Goal: Task Accomplishment & Management: Complete application form

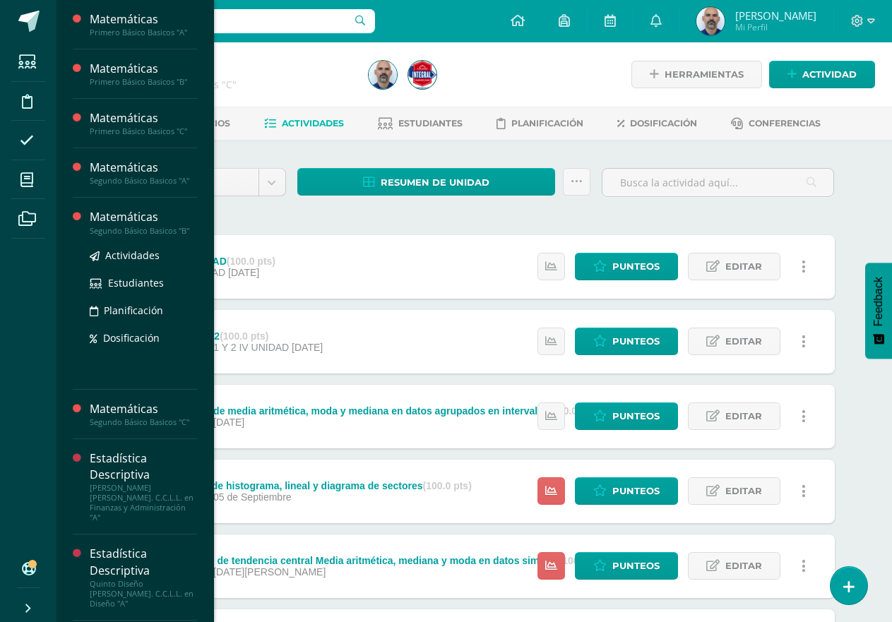
click at [156, 227] on div "Segundo Básico Basicos "B"" at bounding box center [143, 231] width 107 height 10
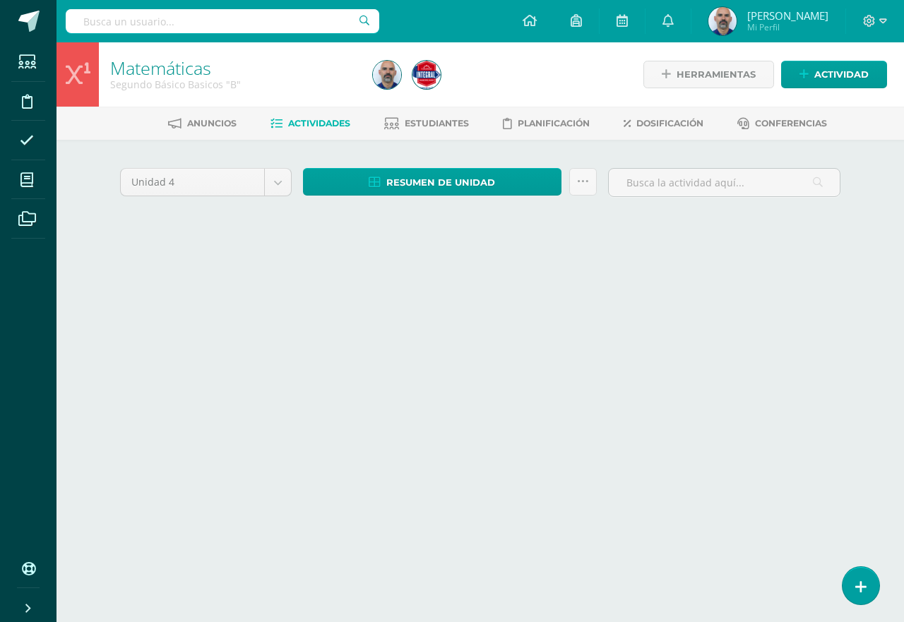
click at [852, 579] on link at bounding box center [860, 585] width 37 height 37
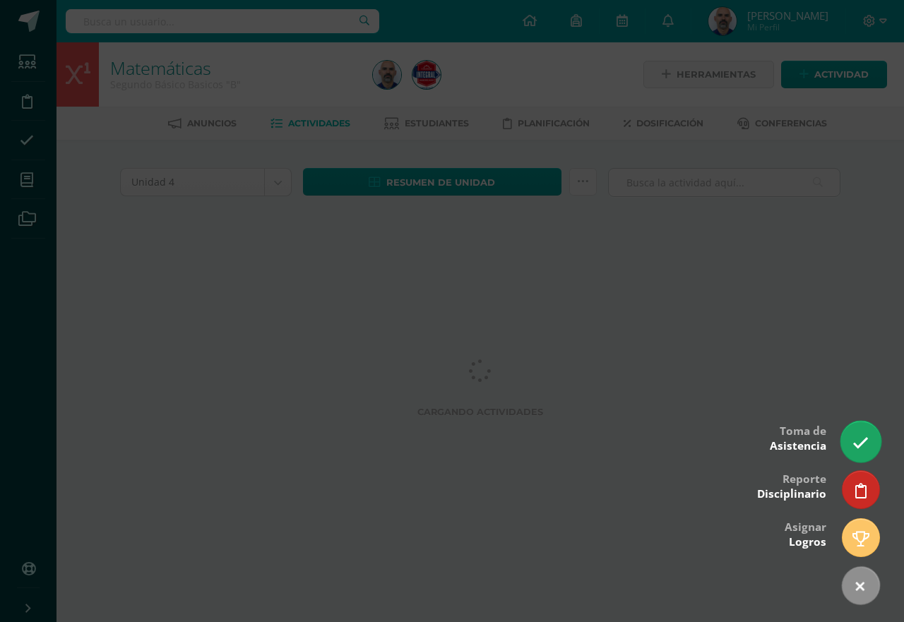
click at [856, 424] on link at bounding box center [860, 441] width 40 height 41
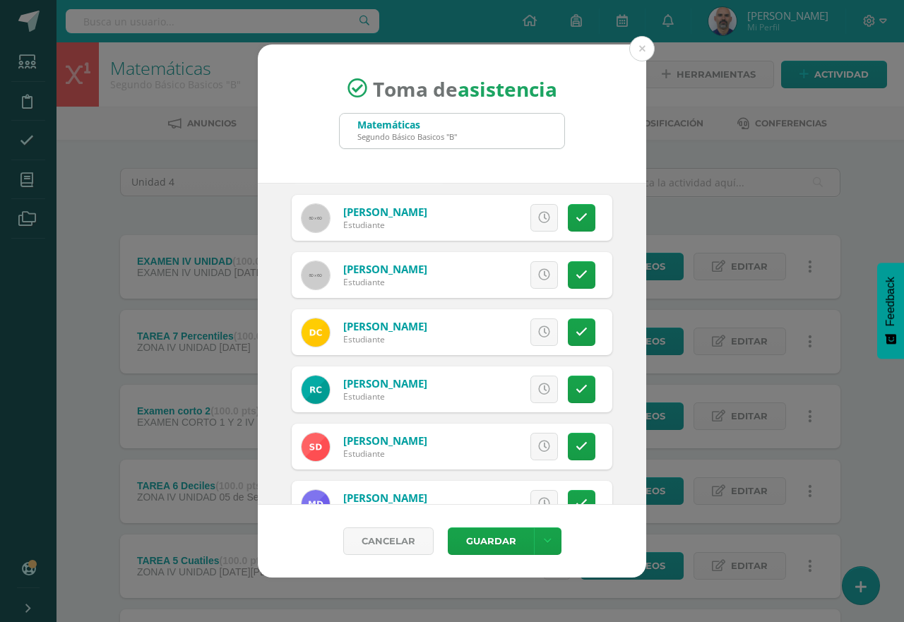
scroll to position [145, 0]
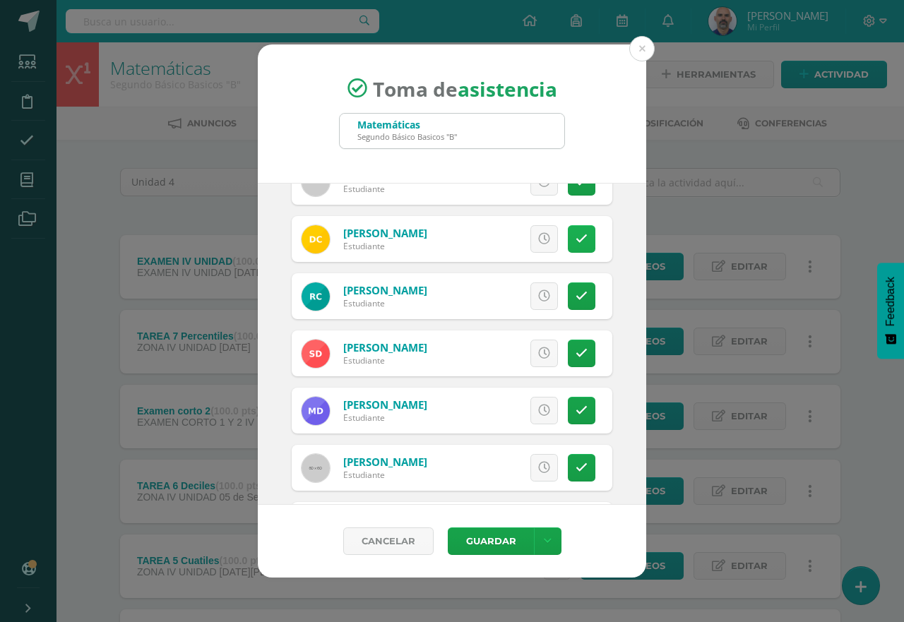
click at [568, 245] on link at bounding box center [582, 239] width 28 height 28
click at [576, 292] on icon at bounding box center [582, 297] width 12 height 12
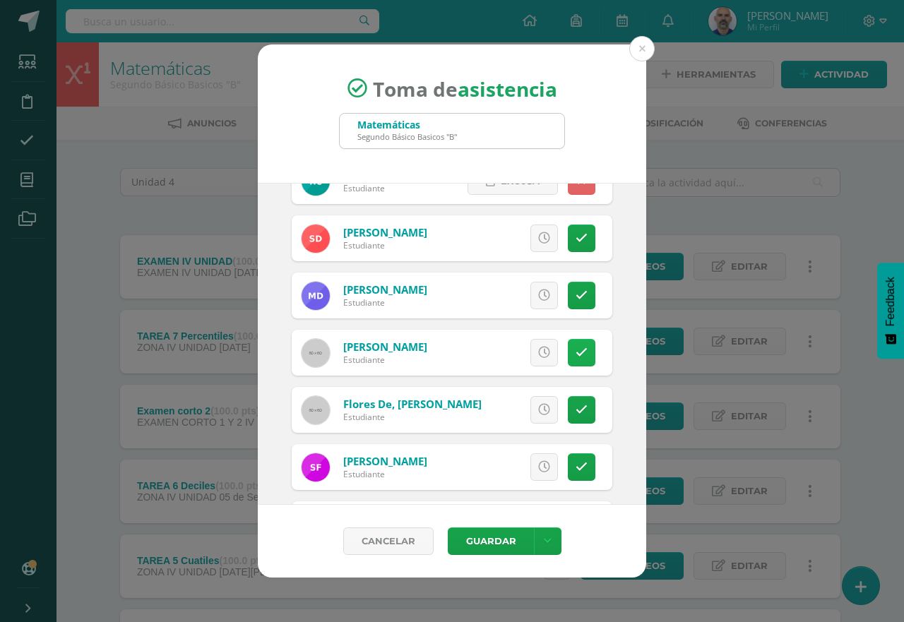
scroll to position [285, 0]
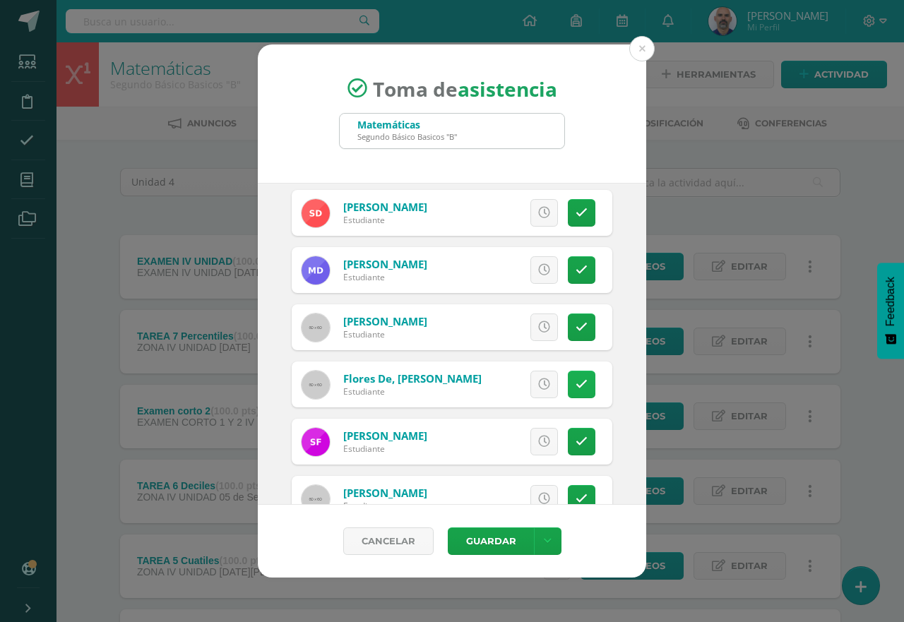
click at [576, 378] on icon at bounding box center [582, 384] width 12 height 12
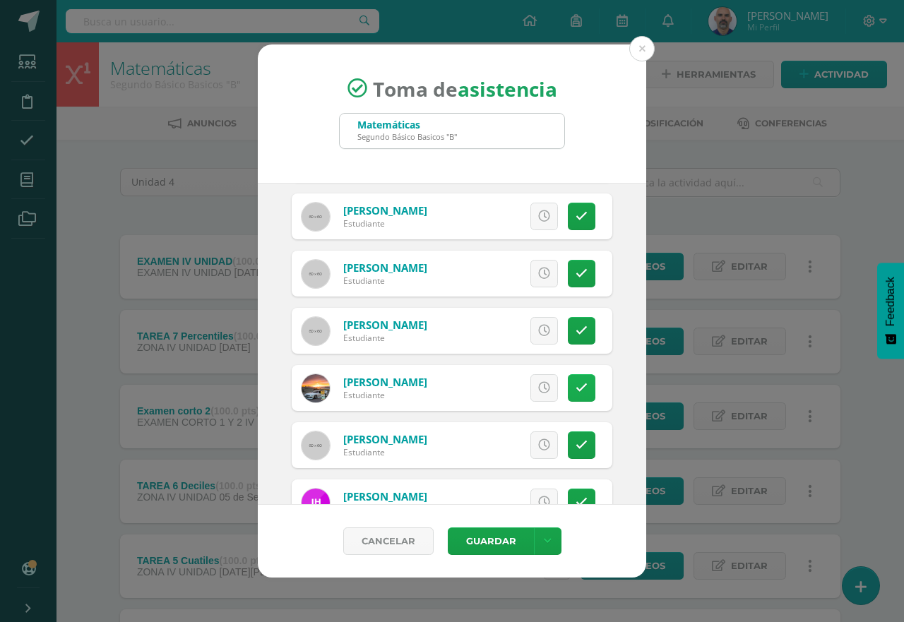
scroll to position [638, 0]
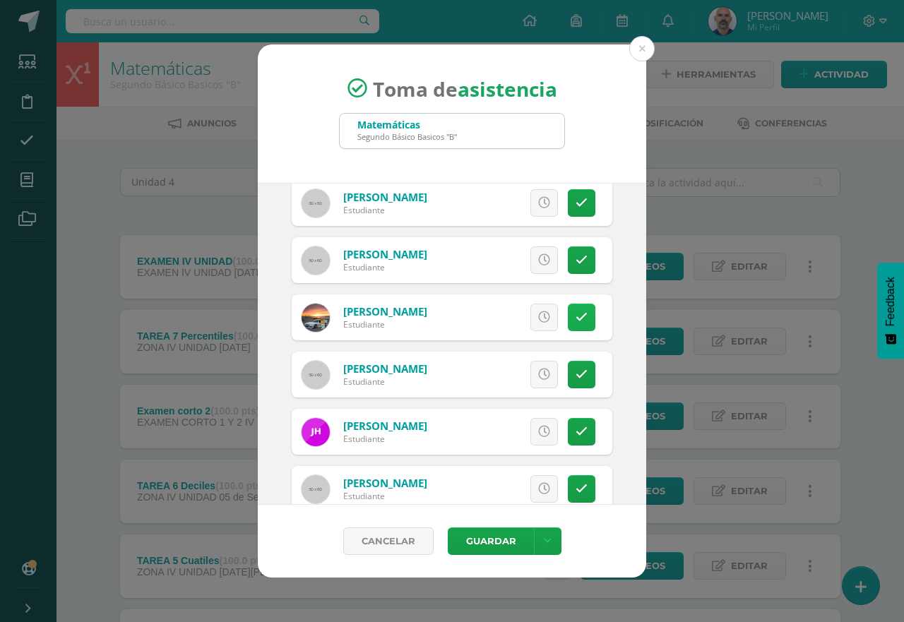
click at [576, 316] on icon at bounding box center [582, 317] width 12 height 12
click at [576, 379] on link at bounding box center [582, 375] width 28 height 28
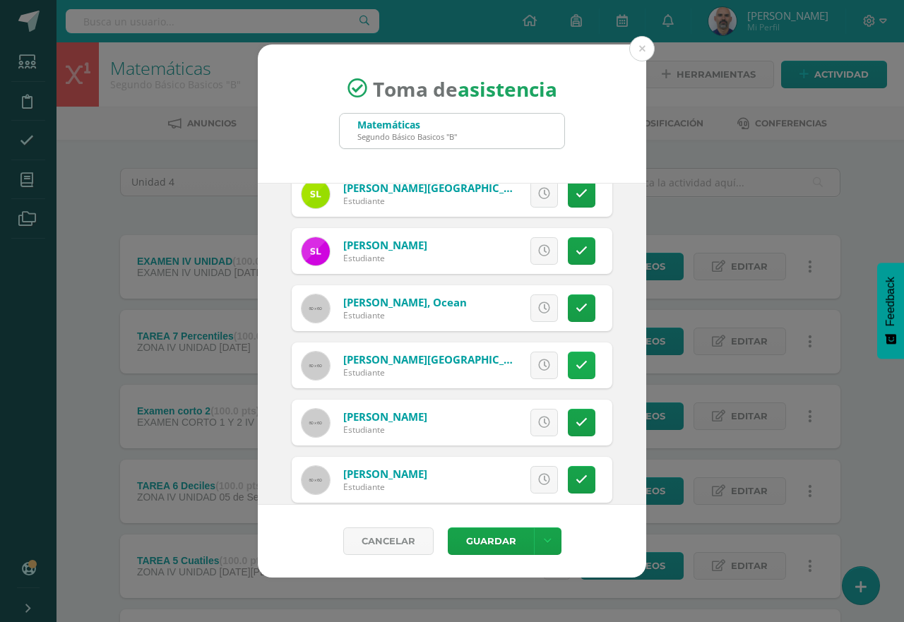
scroll to position [991, 0]
click at [576, 369] on icon at bounding box center [582, 365] width 12 height 12
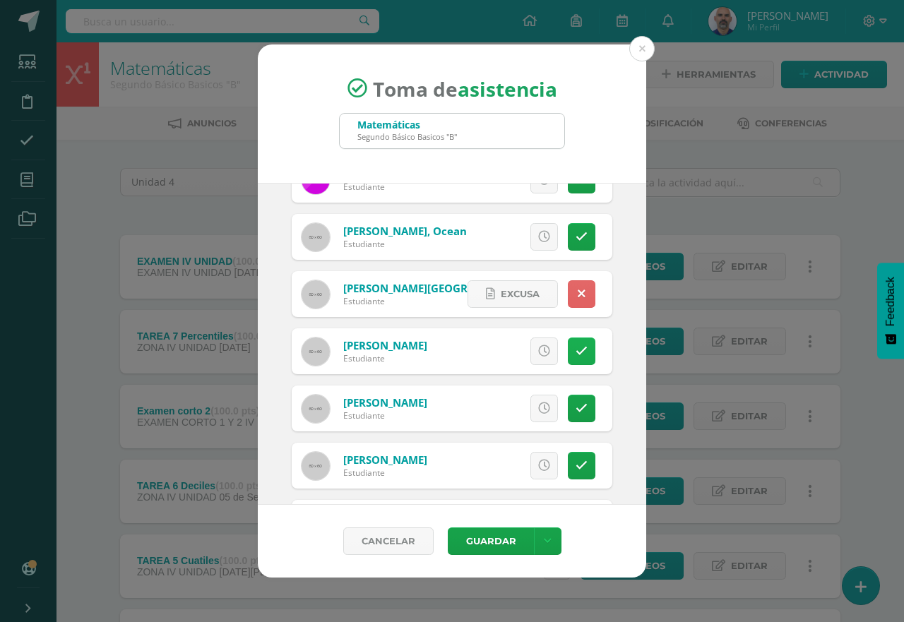
click at [569, 358] on link at bounding box center [582, 352] width 28 height 28
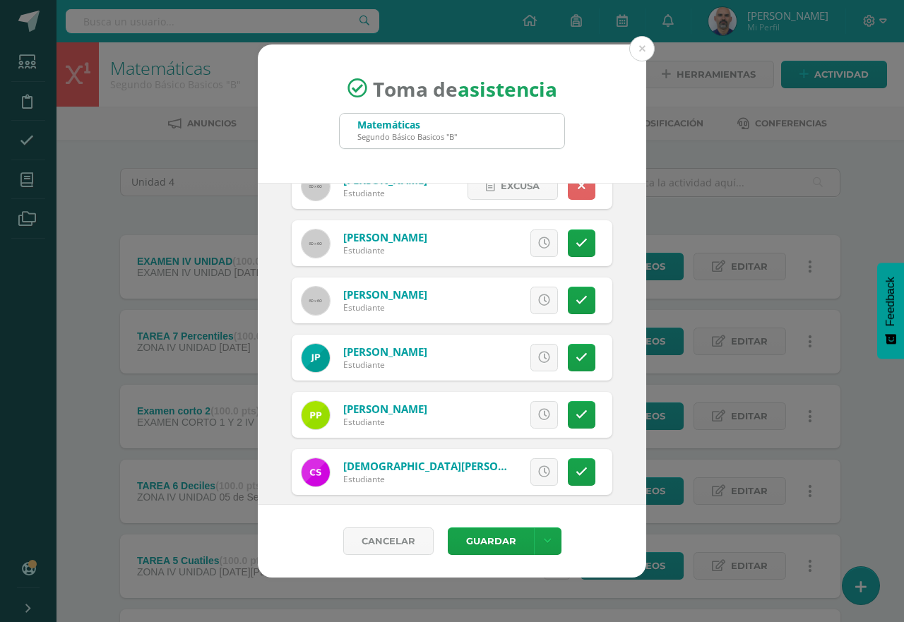
scroll to position [1241, 0]
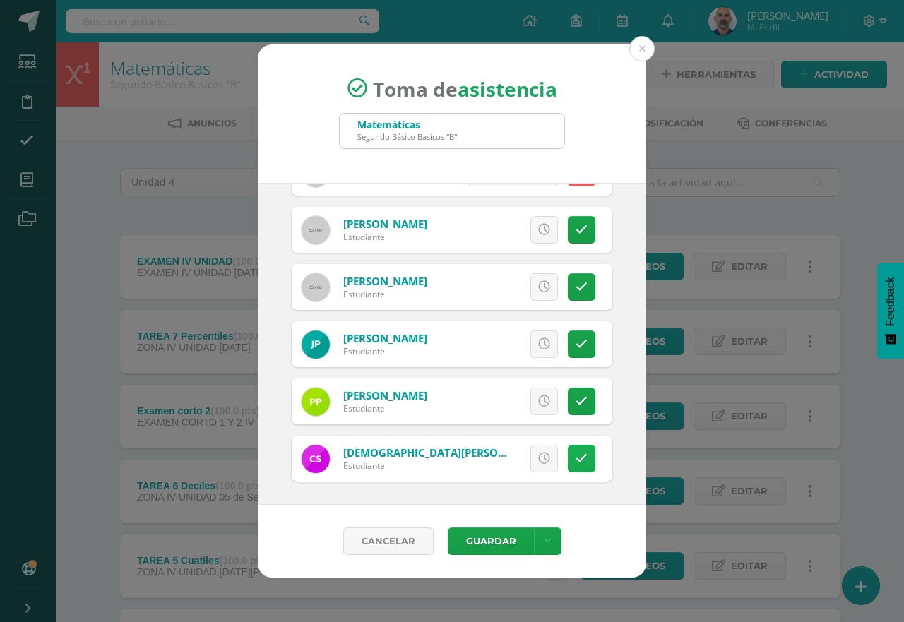
click at [576, 456] on icon at bounding box center [582, 459] width 12 height 12
click at [508, 531] on button "Guardar" at bounding box center [491, 541] width 86 height 28
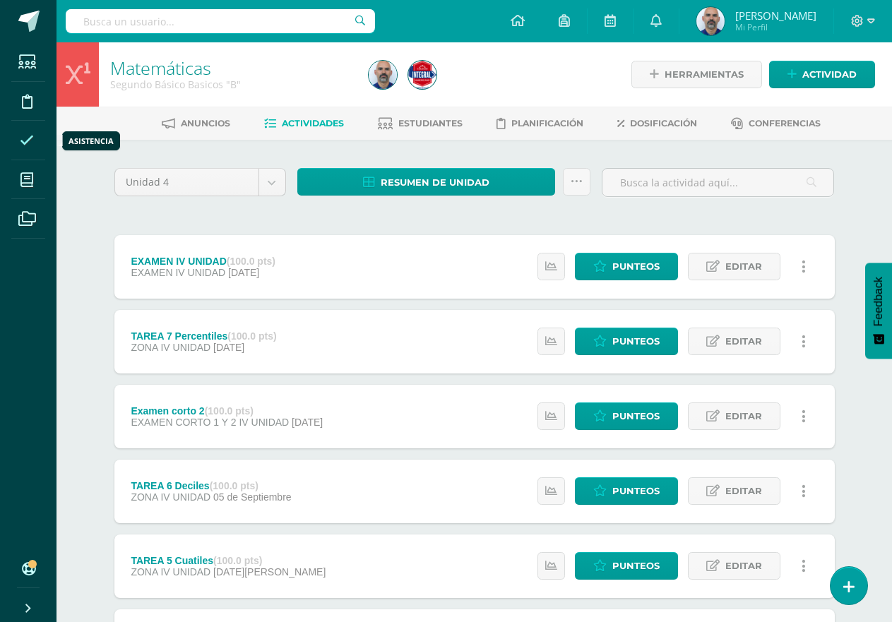
click at [27, 140] on icon at bounding box center [27, 140] width 14 height 14
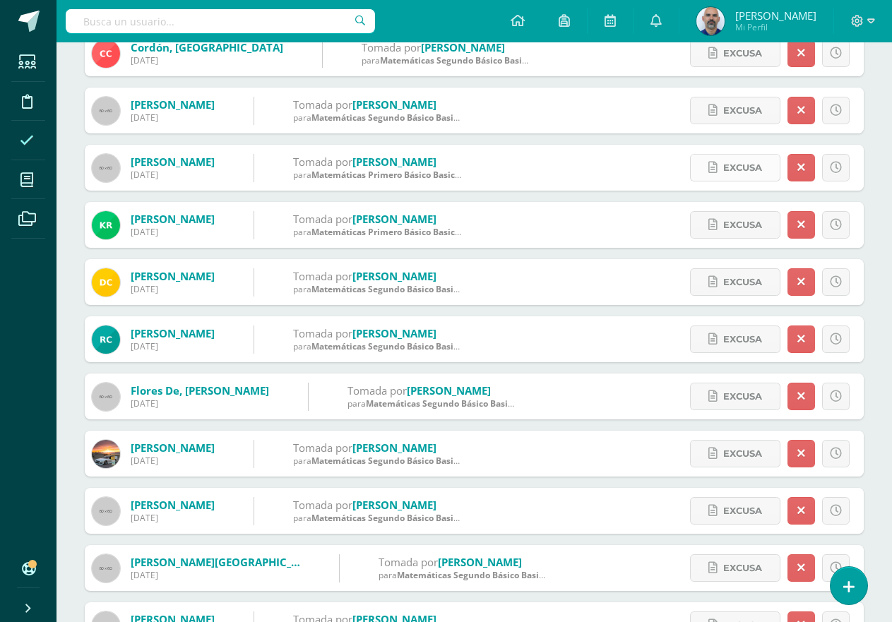
scroll to position [424, 0]
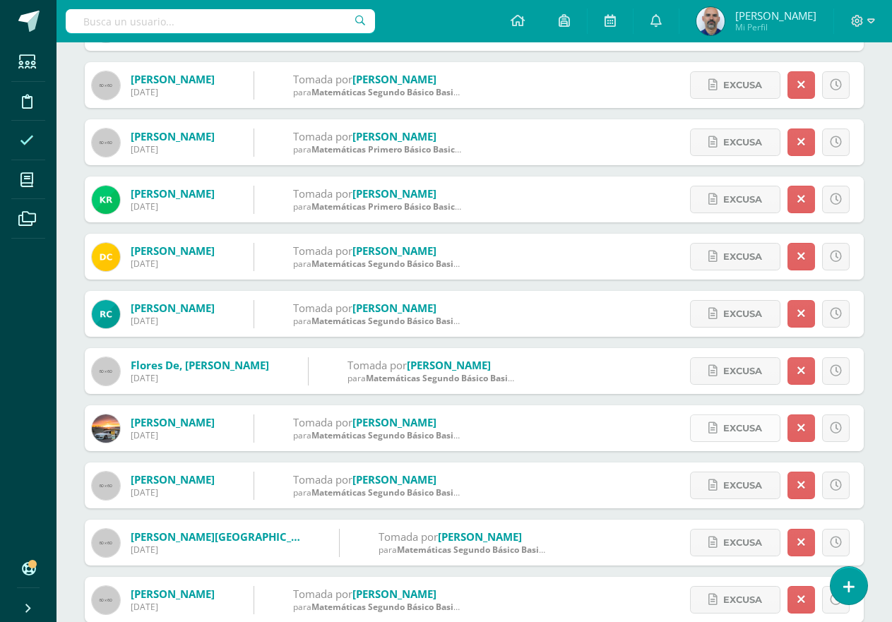
click at [719, 428] on link "Excusa" at bounding box center [735, 429] width 90 height 28
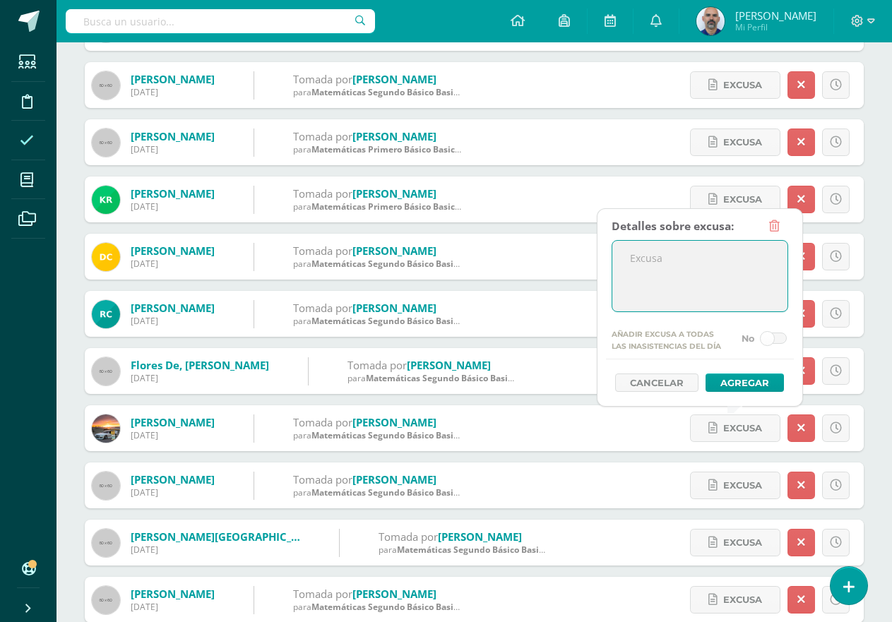
click at [707, 296] on textarea at bounding box center [699, 276] width 175 height 71
type textarea "ingreso tarde"
click at [739, 379] on button "Agregar" at bounding box center [744, 383] width 78 height 18
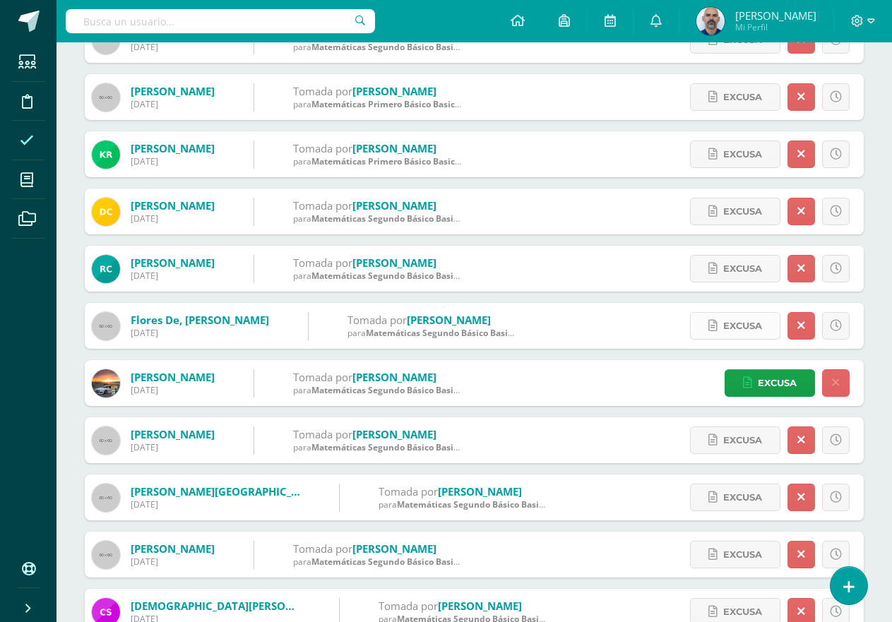
scroll to position [494, 0]
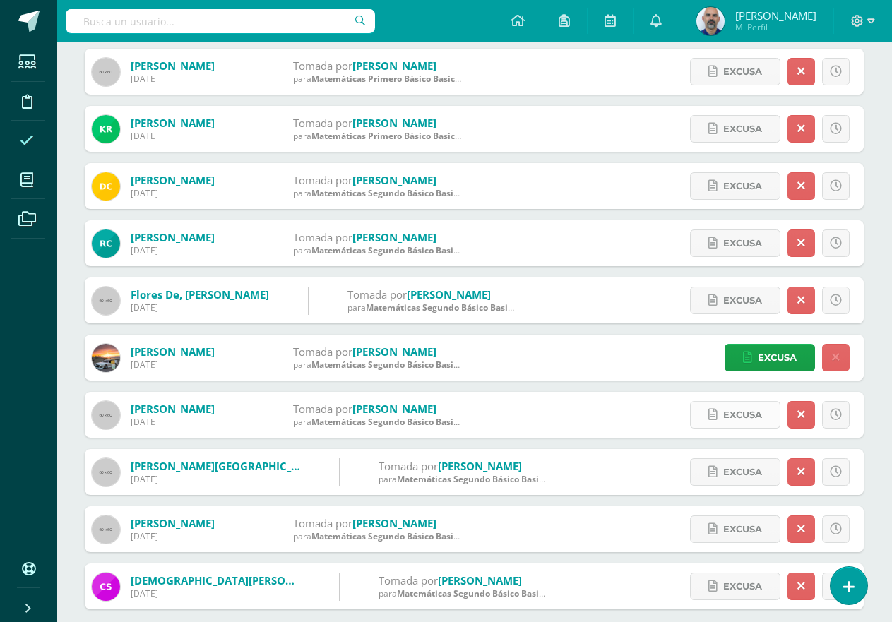
click at [720, 415] on link "Excusa" at bounding box center [735, 415] width 90 height 28
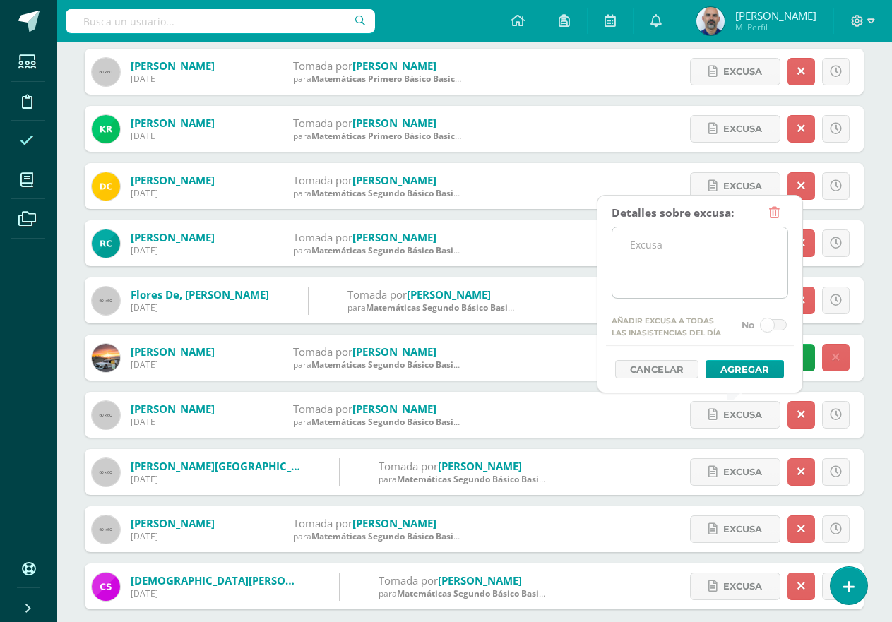
click at [653, 260] on textarea at bounding box center [699, 262] width 175 height 71
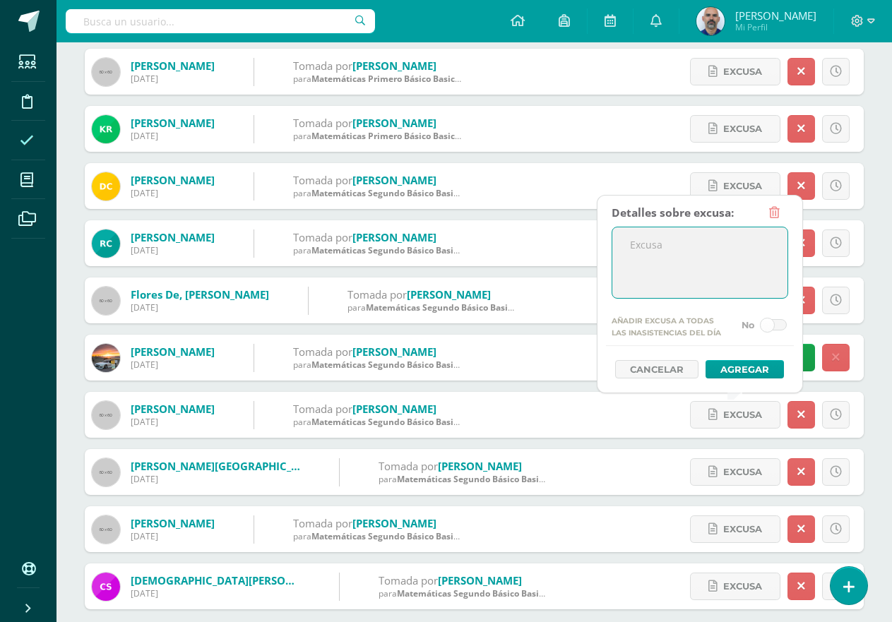
paste textarea "ingreso tarde"
type textarea "ingreso tarde"
click at [732, 364] on button "Agregar" at bounding box center [744, 369] width 78 height 18
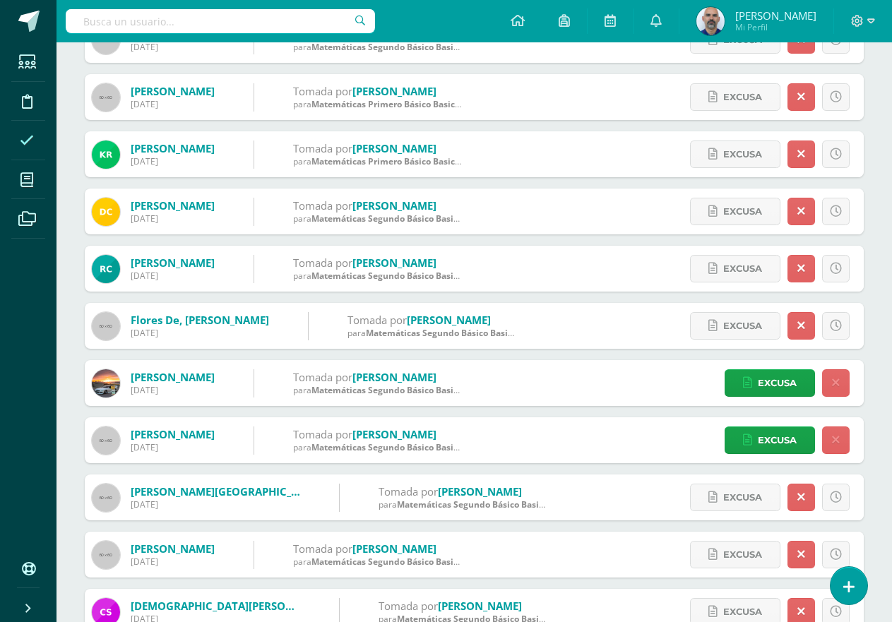
scroll to position [494, 0]
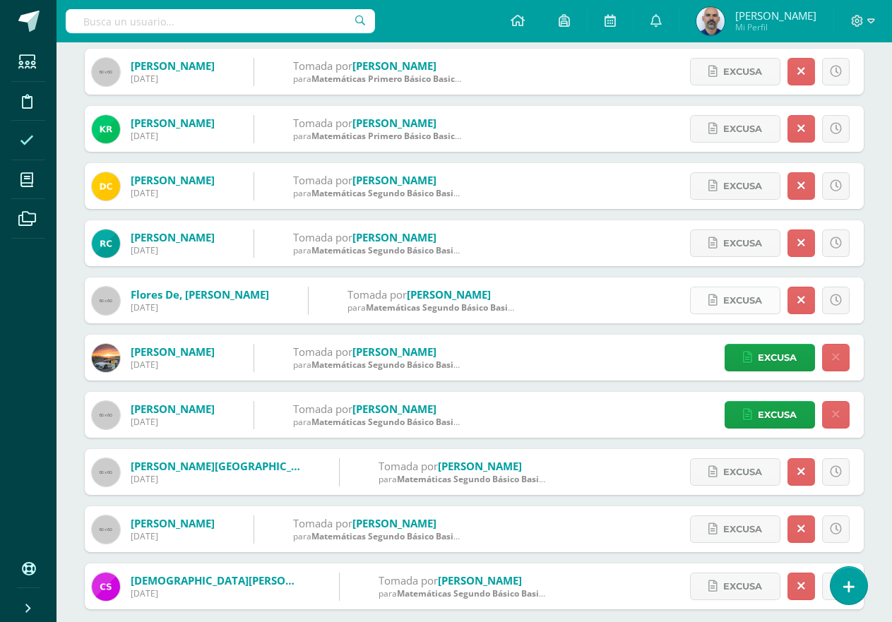
click at [727, 293] on span "Excusa" at bounding box center [742, 300] width 39 height 26
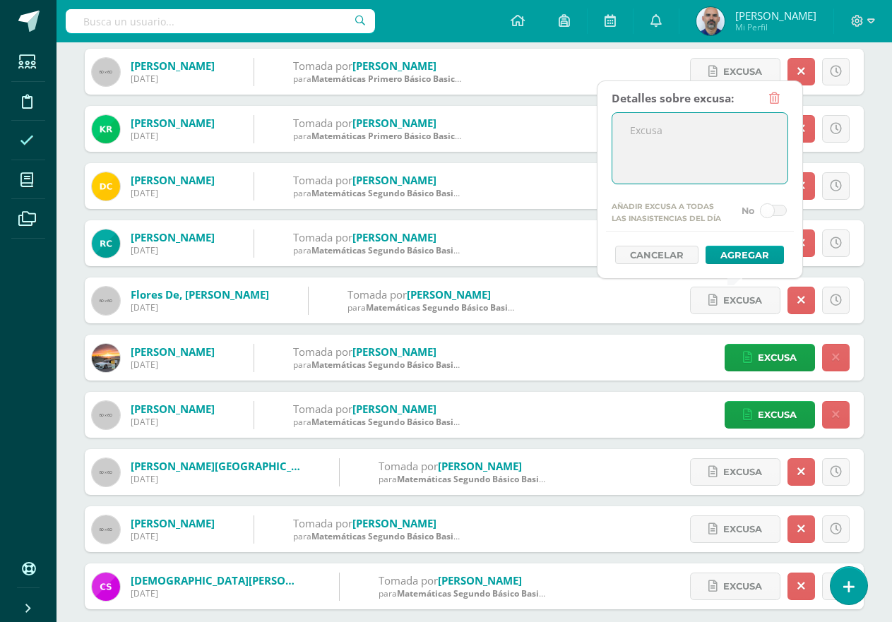
click at [693, 154] on textarea at bounding box center [699, 148] width 175 height 71
paste textarea "ingreso tarde"
type textarea "ingreso tarde"
click at [733, 252] on button "Agregar" at bounding box center [744, 255] width 78 height 18
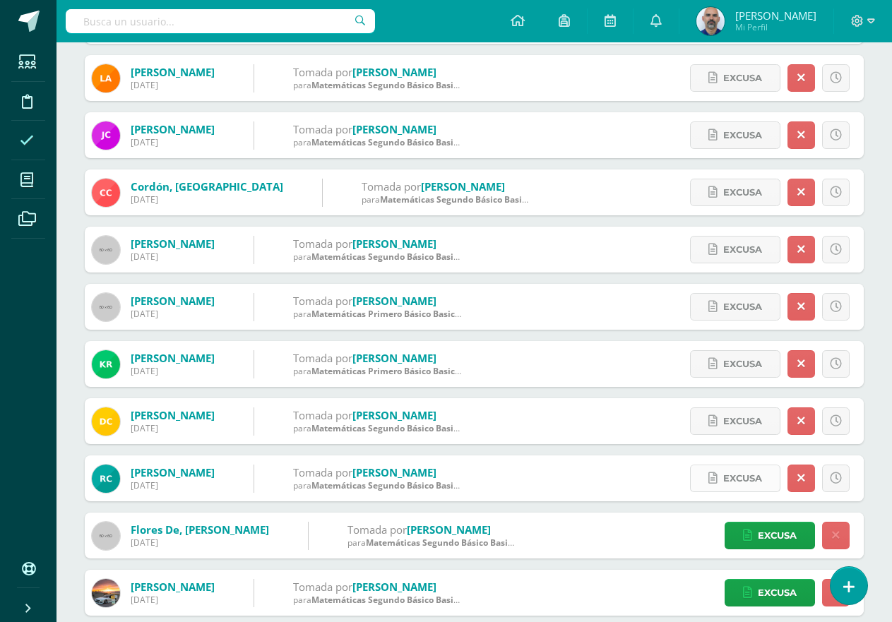
scroll to position [353, 0]
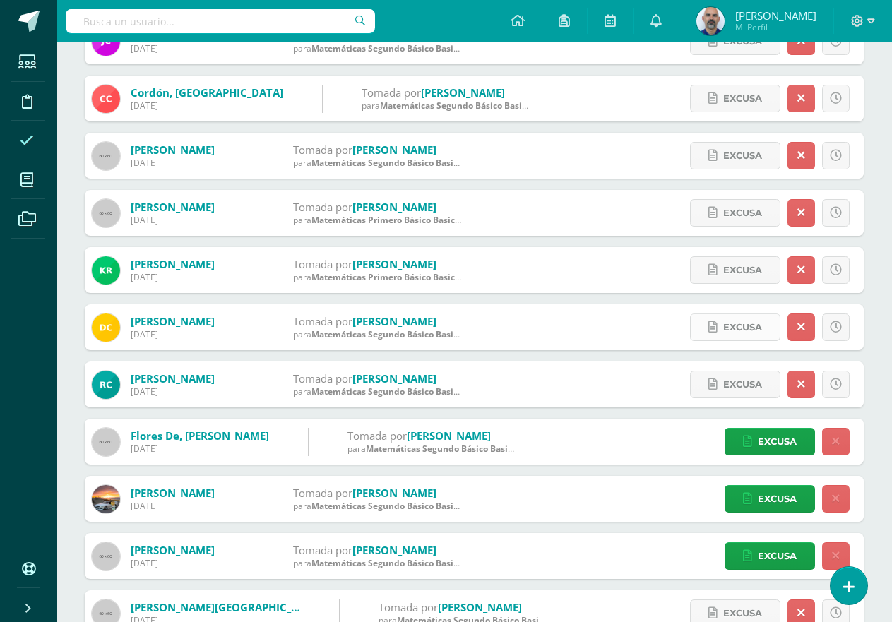
click at [744, 325] on span "Excusa" at bounding box center [742, 327] width 39 height 26
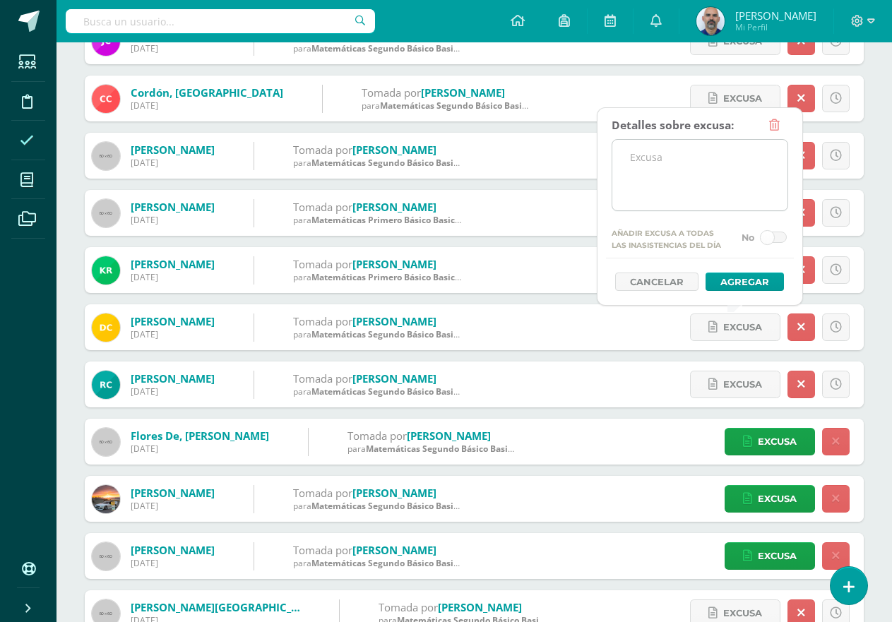
click at [659, 184] on textarea at bounding box center [699, 175] width 175 height 71
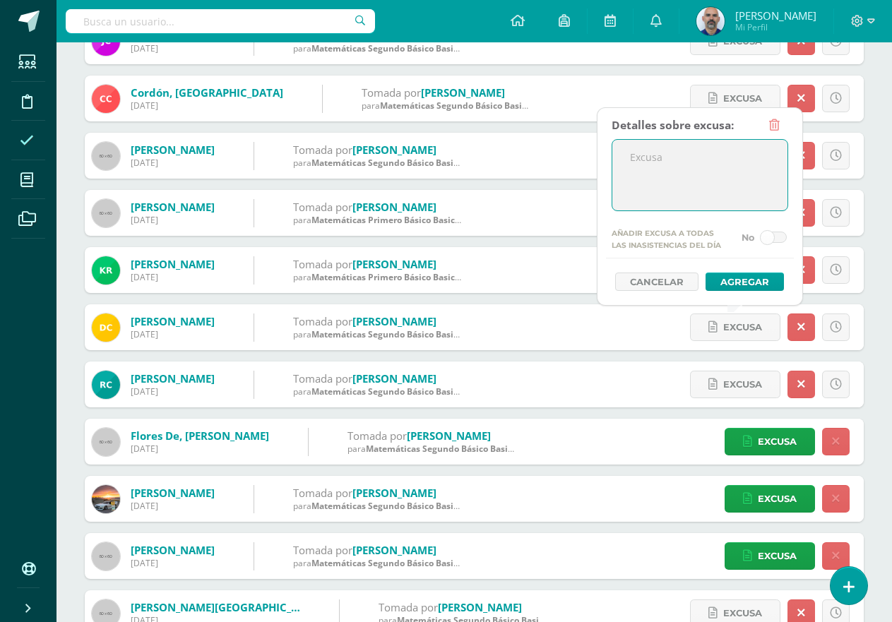
paste textarea "ingreso tarde"
type textarea "ingreso tarde"
click at [726, 276] on button "Agregar" at bounding box center [744, 282] width 78 height 18
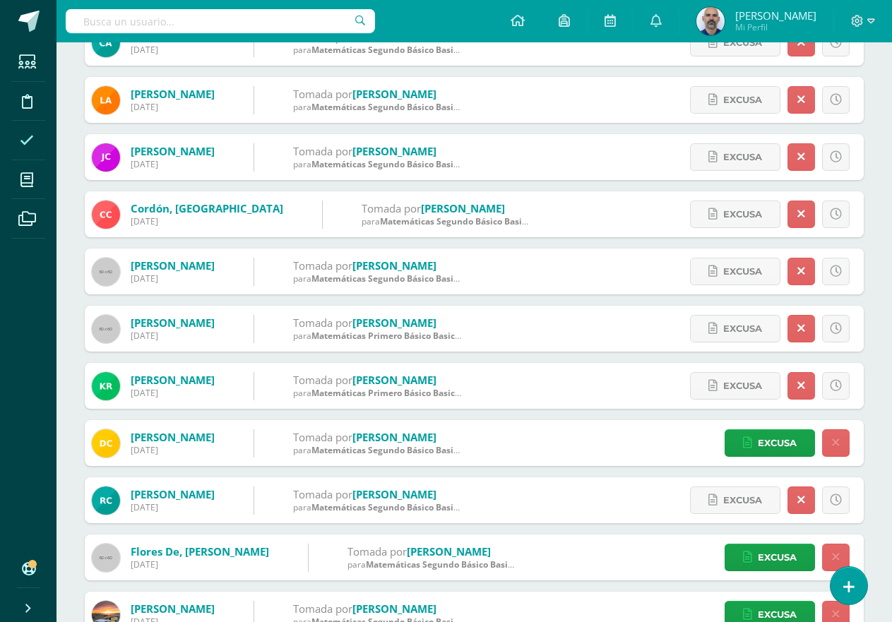
scroll to position [212, 0]
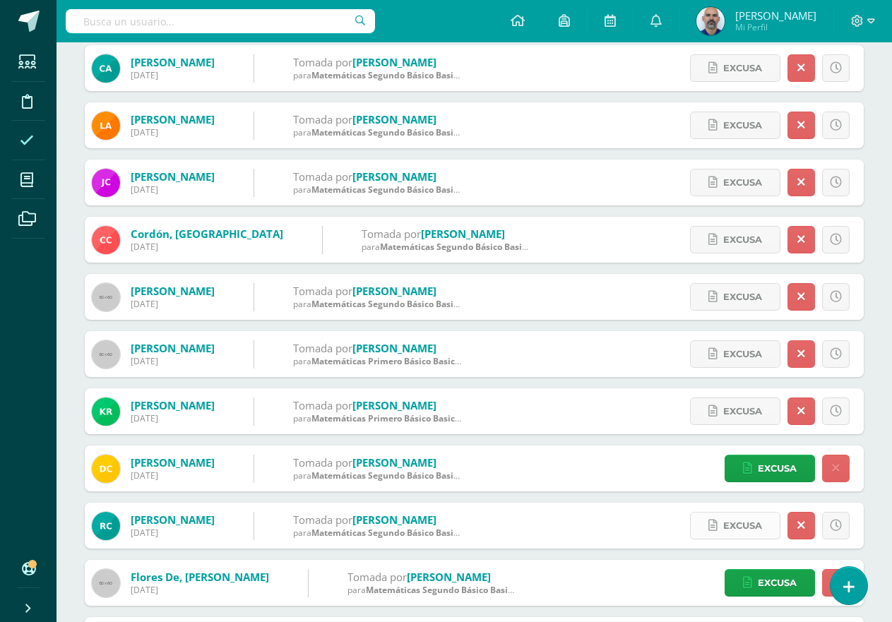
click at [724, 523] on span "Excusa" at bounding box center [742, 526] width 39 height 26
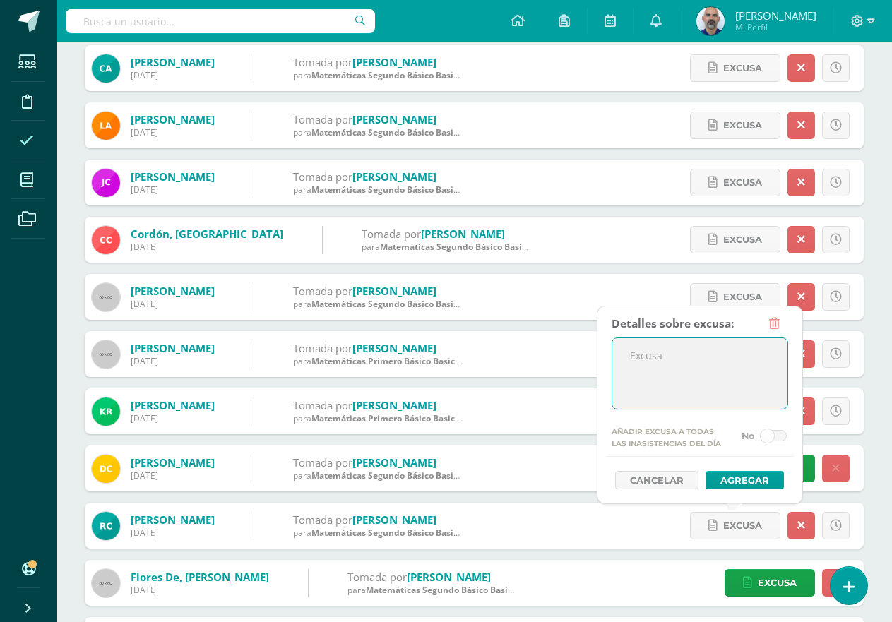
click at [692, 387] on textarea at bounding box center [699, 373] width 175 height 71
paste textarea "ingreso tarde"
type textarea "ingreso tarde"
click at [734, 479] on button "Agregar" at bounding box center [744, 480] width 78 height 18
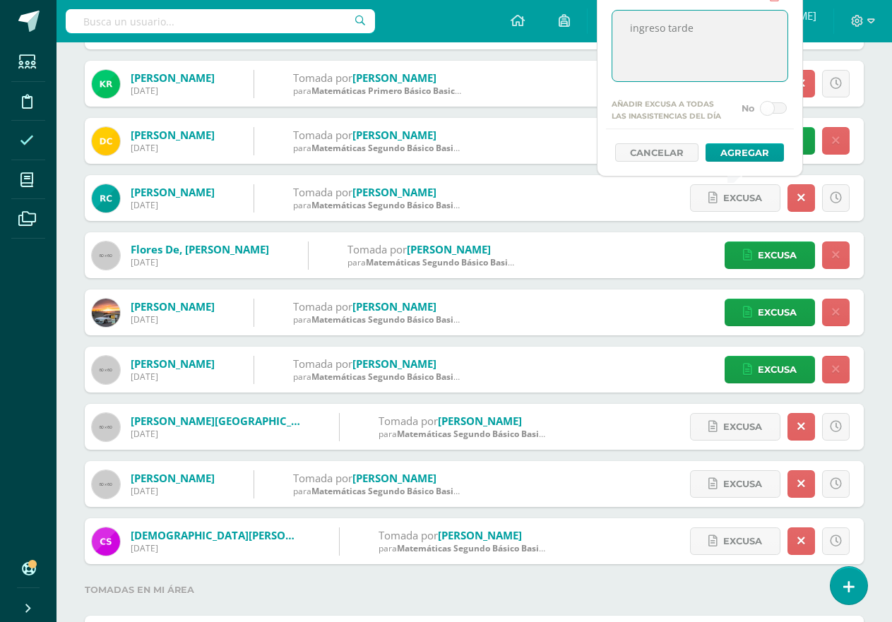
scroll to position [565, 0]
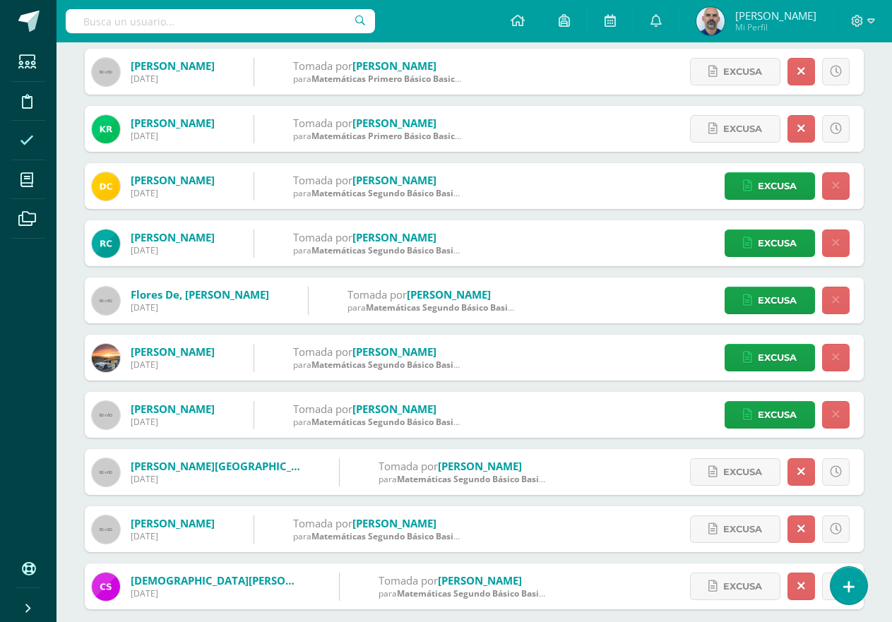
scroll to position [777, 0]
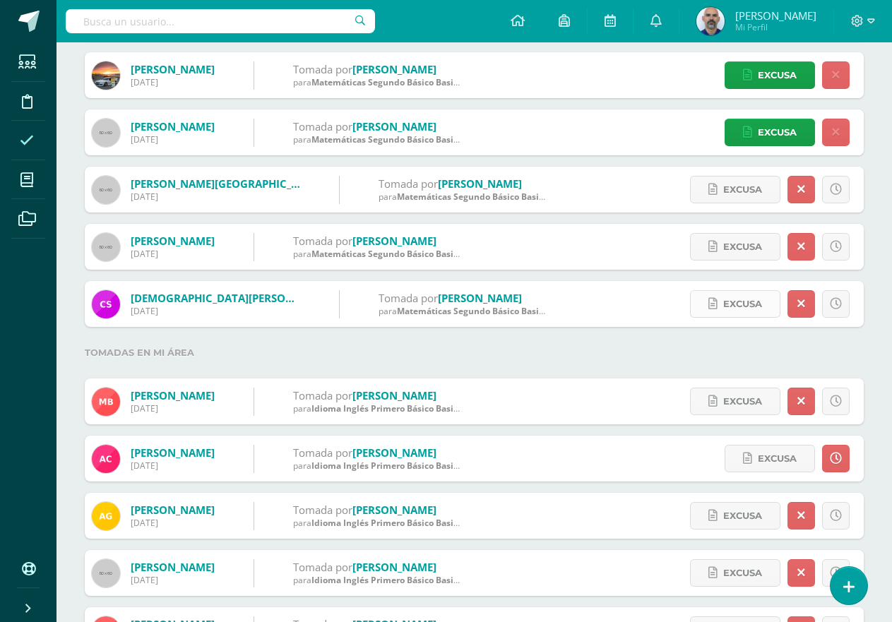
click at [744, 313] on span "Excusa" at bounding box center [742, 304] width 39 height 26
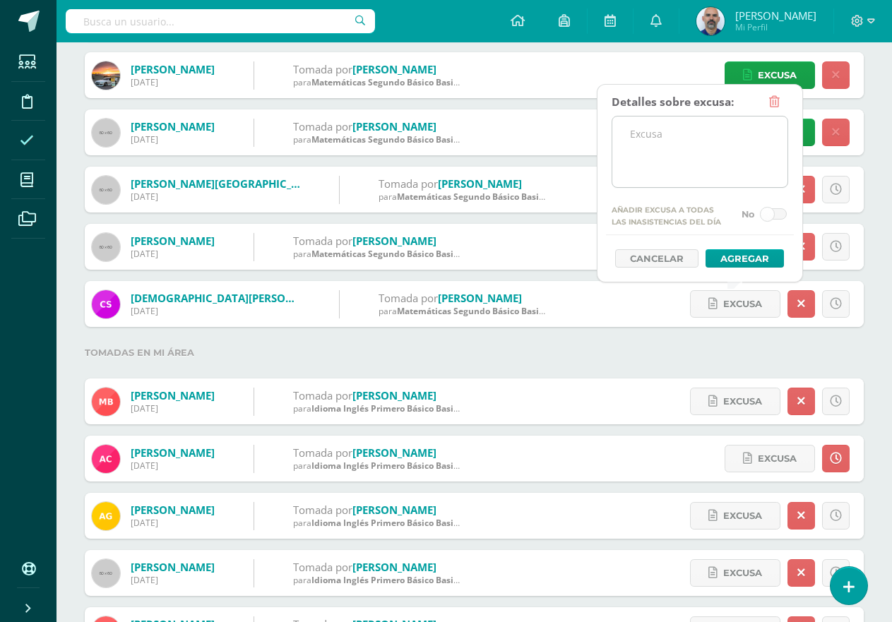
click at [713, 155] on textarea at bounding box center [699, 152] width 175 height 71
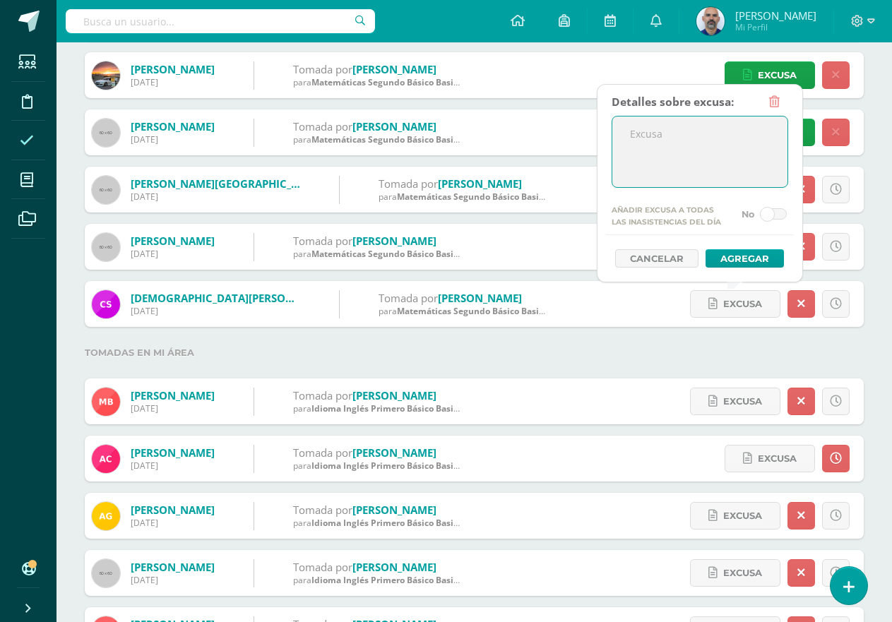
paste textarea "ingreso tarde"
type textarea "ingreso tarde"
click at [758, 254] on button "Agregar" at bounding box center [744, 258] width 78 height 18
